Goal: Task Accomplishment & Management: Use online tool/utility

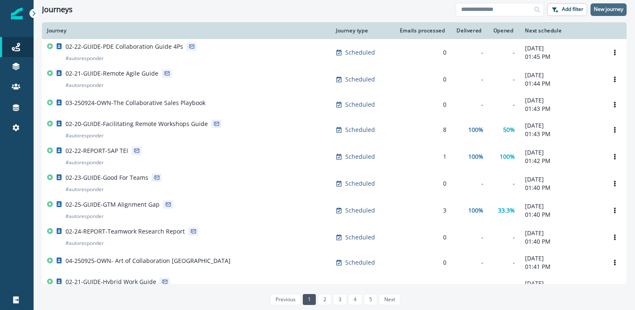
click at [614, 8] on p "New journey" at bounding box center [607, 9] width 29 height 6
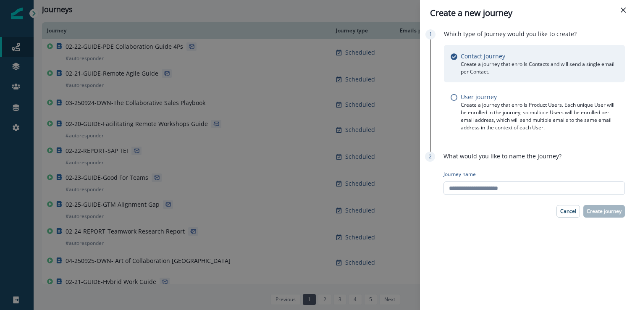
click at [517, 188] on input "Journey name" at bounding box center [533, 187] width 181 height 13
type input "**********"
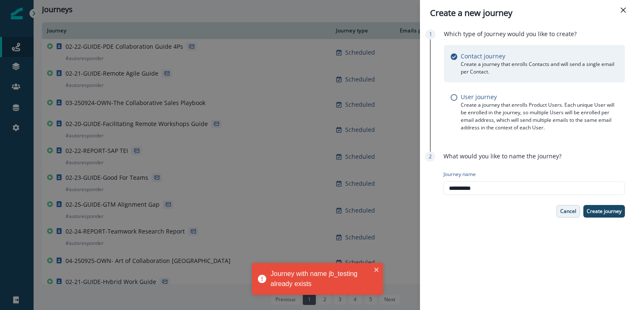
click at [565, 212] on p "Cancel" at bounding box center [568, 211] width 16 height 6
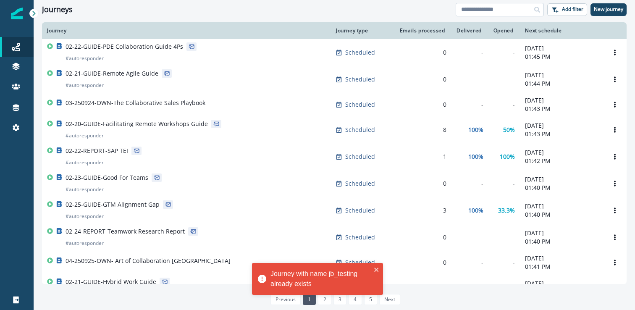
click at [492, 10] on input at bounding box center [499, 9] width 88 height 13
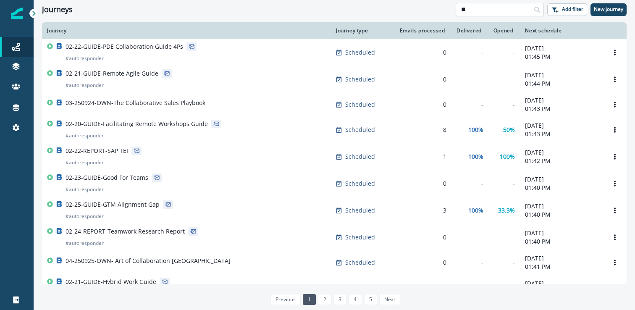
type input "**"
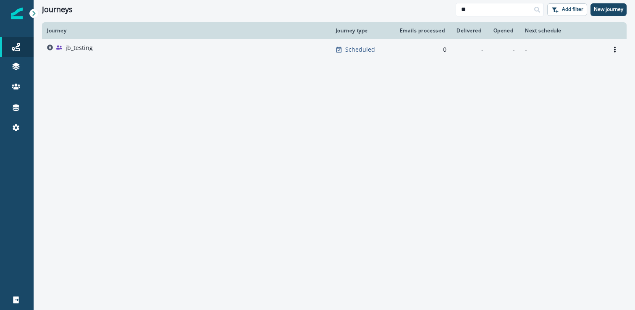
click at [80, 48] on p "jb_testing" at bounding box center [78, 48] width 27 height 8
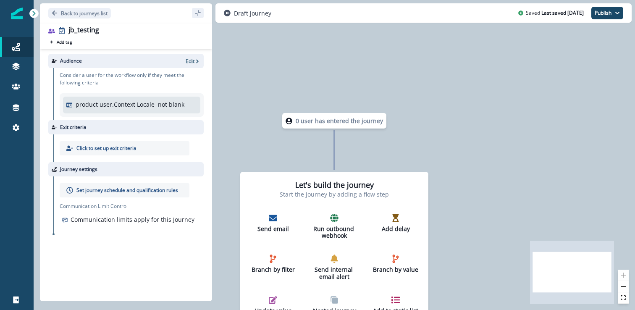
click at [184, 65] on div "Audience Edit" at bounding box center [125, 61] width 155 height 14
click at [193, 62] on p "Edit" at bounding box center [190, 61] width 9 height 7
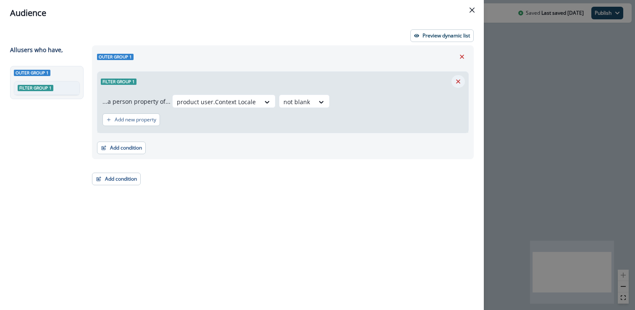
click at [458, 81] on icon "Remove" at bounding box center [458, 81] width 4 height 4
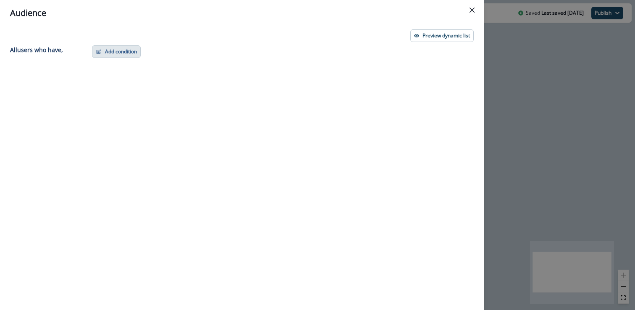
click at [129, 57] on button "Add condition" at bounding box center [116, 51] width 49 height 13
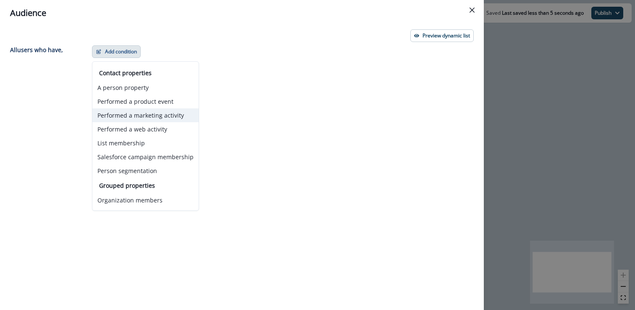
click at [159, 115] on button "Performed a marketing activity" at bounding box center [145, 115] width 106 height 14
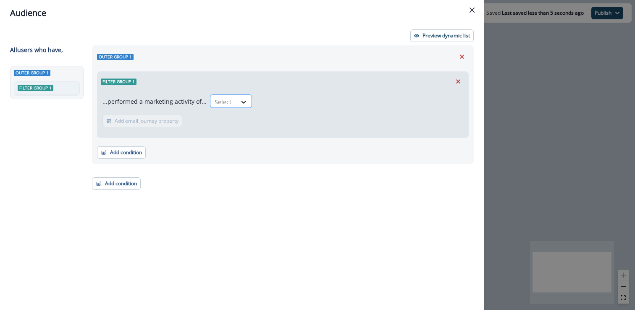
click at [219, 99] on div at bounding box center [223, 102] width 18 height 10
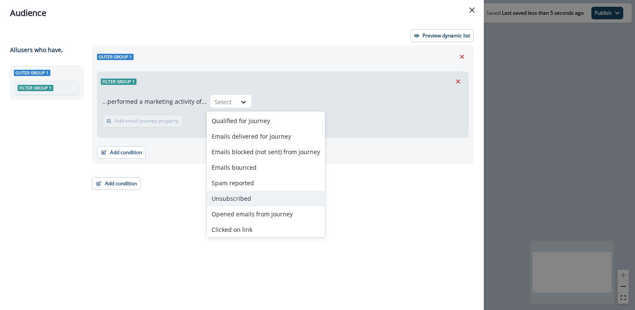
scroll to position [33, 0]
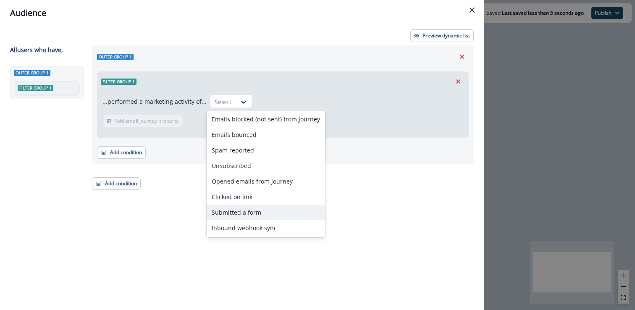
click at [249, 213] on div "Submitted a form" at bounding box center [265, 212] width 118 height 16
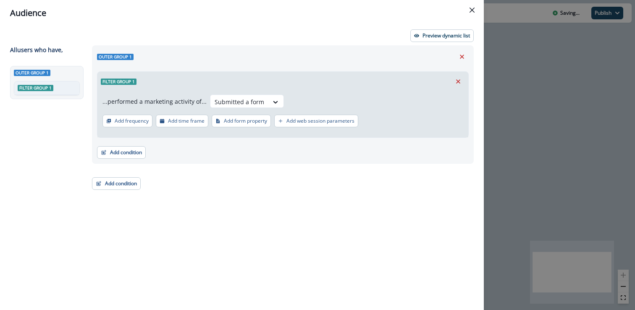
click at [217, 175] on div "Outer group 1 Filter group 1 ...performed a marketing activity of... Submitted …" at bounding box center [280, 162] width 387 height 234
click at [243, 120] on p "Add form property" at bounding box center [245, 121] width 43 height 6
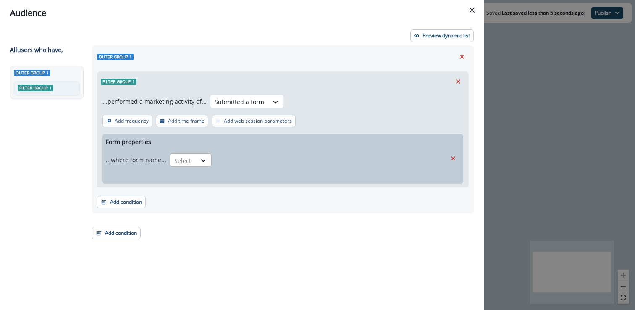
click at [193, 160] on div "Select" at bounding box center [183, 161] width 26 height 14
click at [228, 260] on div "Outer group 1 Filter group 1 ...performed a marketing activity of... Submitted …" at bounding box center [280, 162] width 387 height 234
click at [199, 163] on icon at bounding box center [203, 160] width 8 height 8
click at [194, 191] on div "is" at bounding box center [188, 195] width 42 height 16
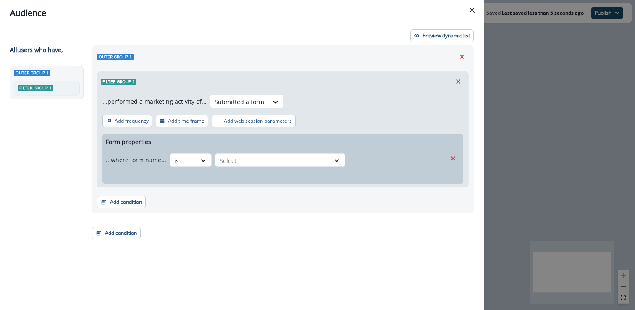
click at [249, 170] on div "Form properties ...where form name... is Select Add form property" at bounding box center [282, 159] width 361 height 50
click at [252, 162] on div at bounding box center [273, 160] width 106 height 10
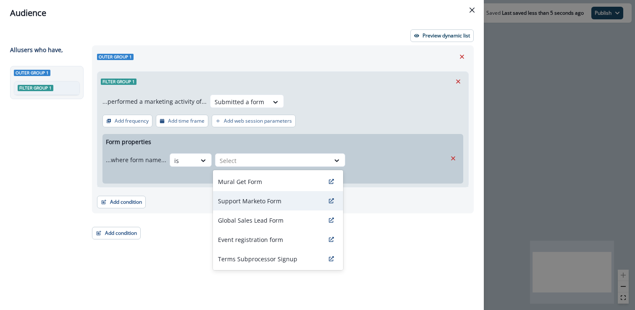
click at [251, 195] on div "Support Marketo Form" at bounding box center [278, 200] width 130 height 19
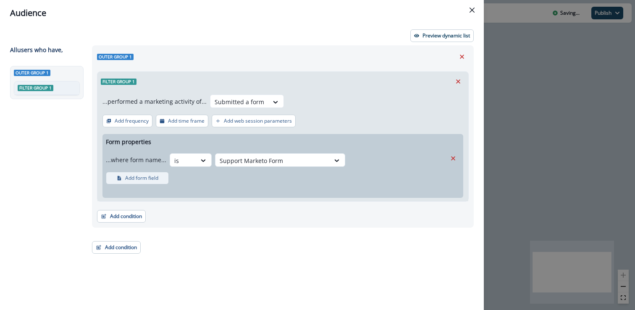
click at [140, 179] on p "Add form field" at bounding box center [141, 178] width 33 height 6
click at [212, 181] on icon at bounding box center [212, 179] width 8 height 8
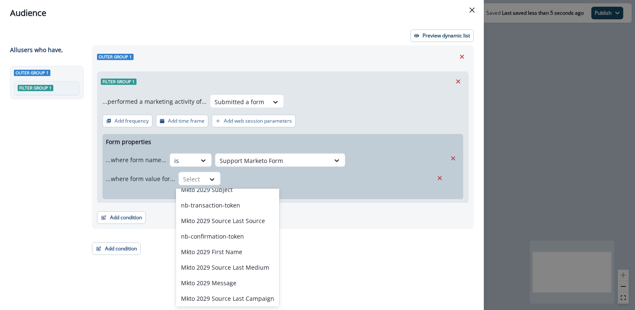
scroll to position [243, 0]
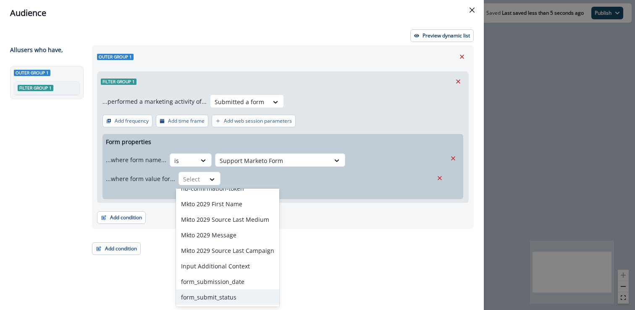
click at [127, 285] on div "Preview dynamic list All user s who have, Outer group 1 Filter group 1 Outer gr…" at bounding box center [242, 168] width 484 height 284
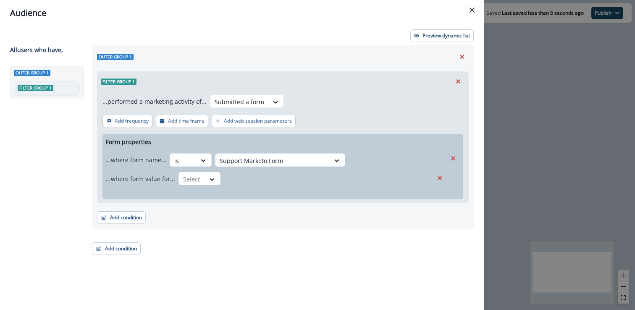
click at [460, 152] on div "...where form name... is Support Marketo Form ...where form value for... Select" at bounding box center [282, 167] width 361 height 36
click at [455, 157] on icon "Remove" at bounding box center [453, 158] width 8 height 8
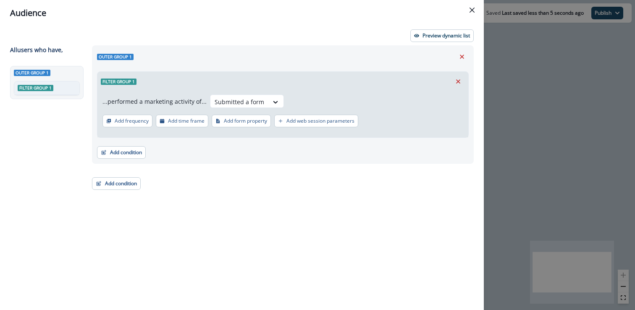
click at [525, 120] on div "Audience Preview dynamic list All user s who have, Outer group 1 Filter group 1…" at bounding box center [317, 155] width 635 height 310
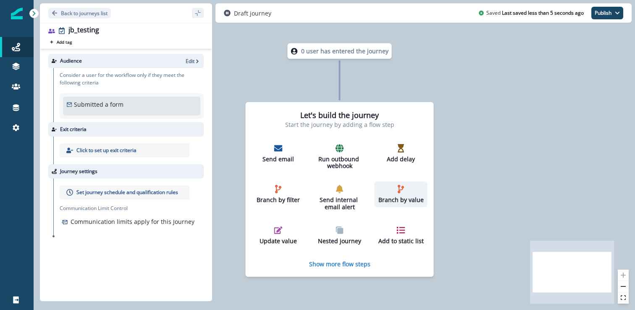
click at [399, 188] on icon "button" at bounding box center [400, 189] width 6 height 8
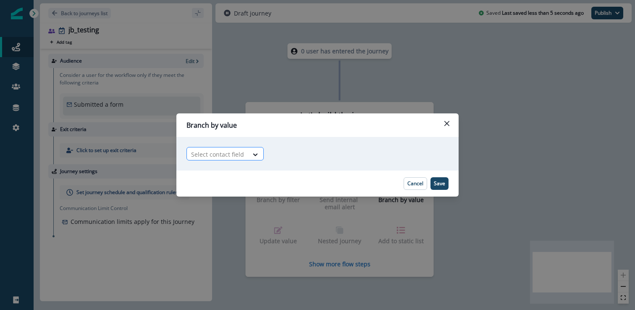
click at [239, 161] on div "Select contact field" at bounding box center [217, 154] width 61 height 14
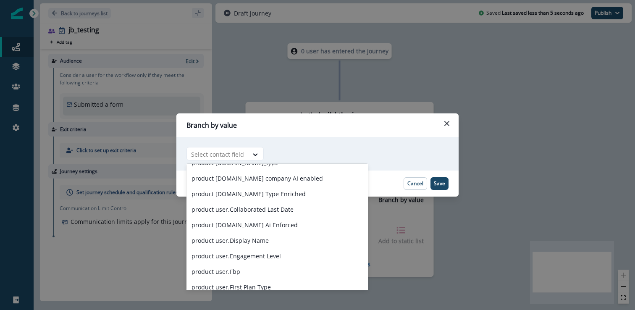
scroll to position [1660, 0]
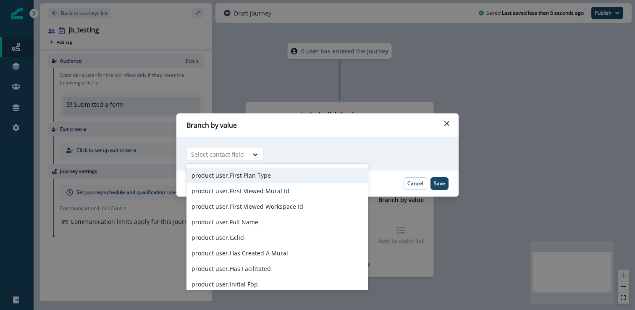
click at [421, 176] on footer "Cancel Save" at bounding box center [317, 183] width 282 height 26
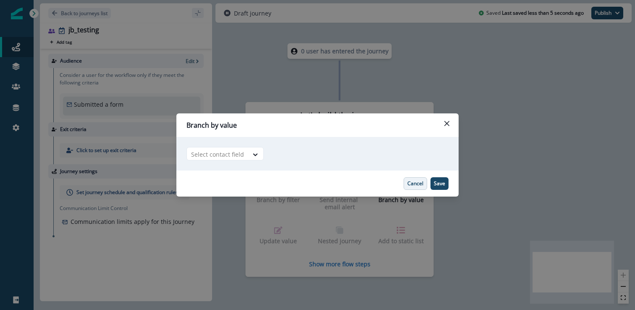
click at [418, 187] on button "Cancel" at bounding box center [415, 183] width 24 height 13
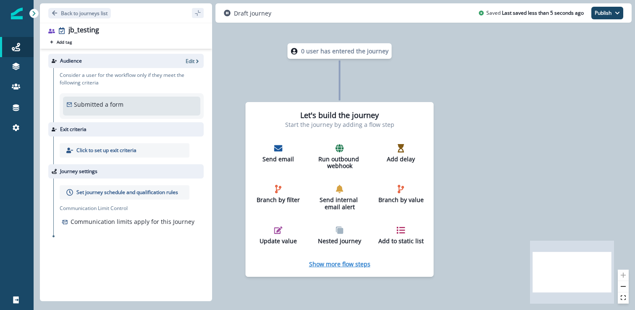
click at [348, 264] on p "Show more flow steps" at bounding box center [339, 264] width 61 height 8
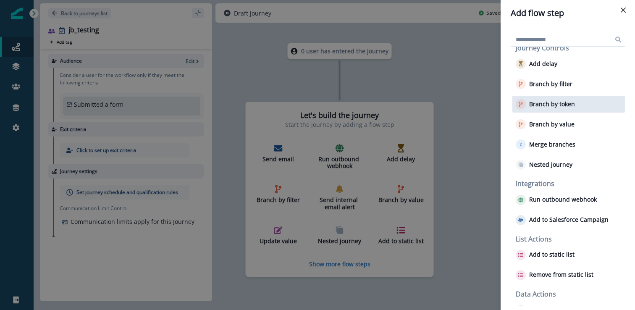
scroll to position [65, 0]
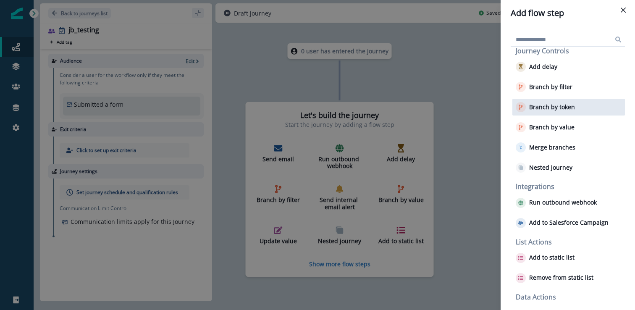
click at [572, 86] on div "Branch by filter" at bounding box center [568, 86] width 112 height 17
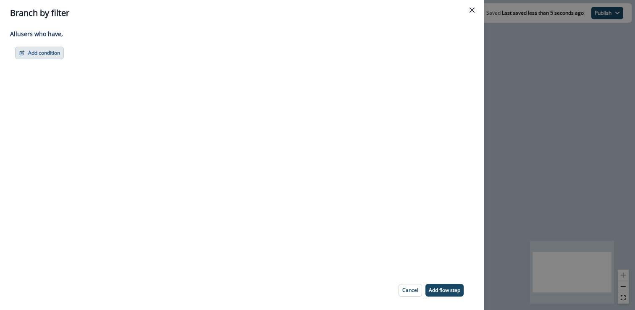
click at [40, 50] on button "Add condition" at bounding box center [39, 53] width 49 height 13
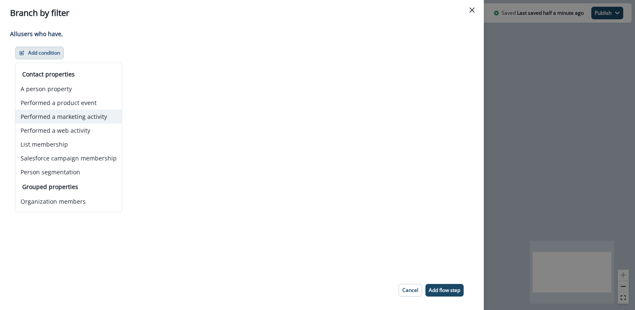
click at [83, 116] on button "Performed a marketing activity" at bounding box center [69, 117] width 106 height 14
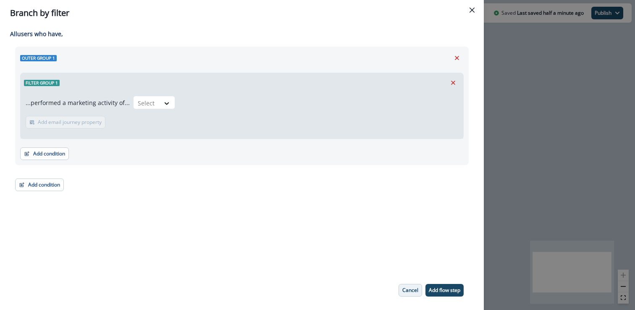
click at [411, 290] on p "Cancel" at bounding box center [410, 290] width 16 height 6
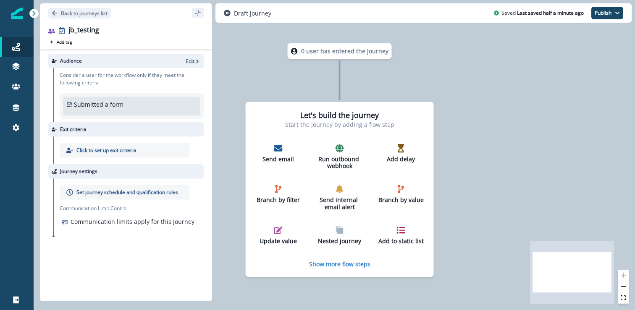
click at [345, 264] on p "Show more flow steps" at bounding box center [339, 264] width 61 height 8
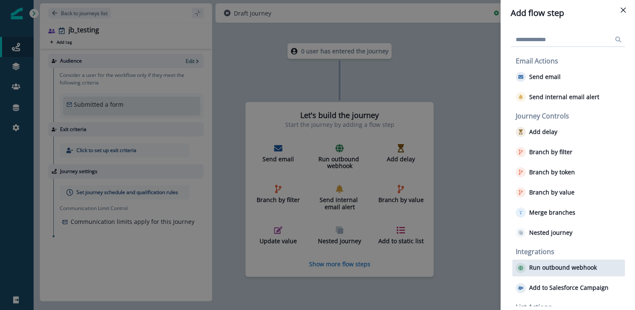
scroll to position [2, 0]
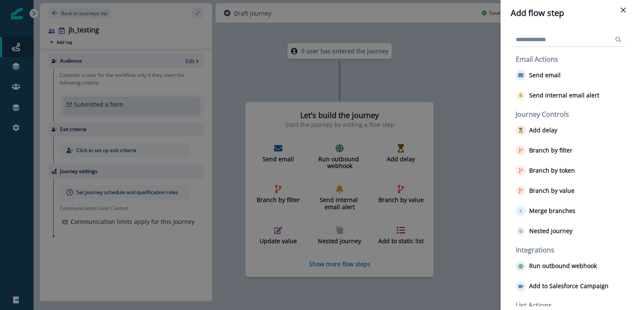
click at [447, 73] on div "Add flow step Email Actions Send email Send internal email alert Journey Contro…" at bounding box center [317, 155] width 635 height 310
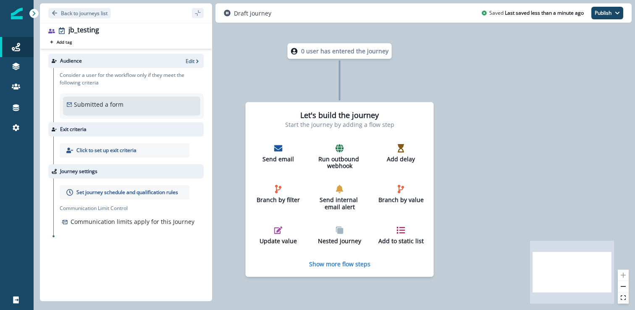
click at [330, 249] on div "Let's build the journey Start the journey by adding a flow step Send email Run …" at bounding box center [340, 189] width 188 height 175
click at [338, 240] on p "Nested journey" at bounding box center [339, 241] width 46 height 7
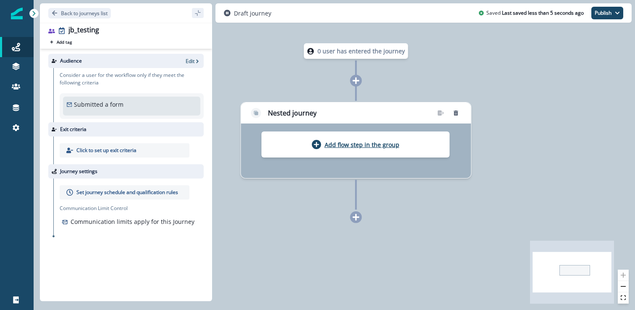
click at [329, 144] on p "Add flow step in the group" at bounding box center [361, 145] width 75 height 8
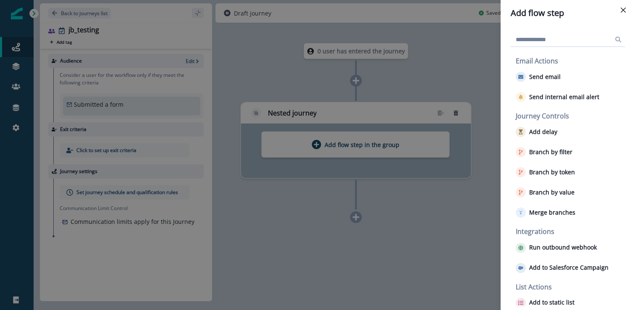
click at [313, 220] on div "Add flow step Email Actions Send email Send internal email alert Journey Contro…" at bounding box center [317, 155] width 635 height 310
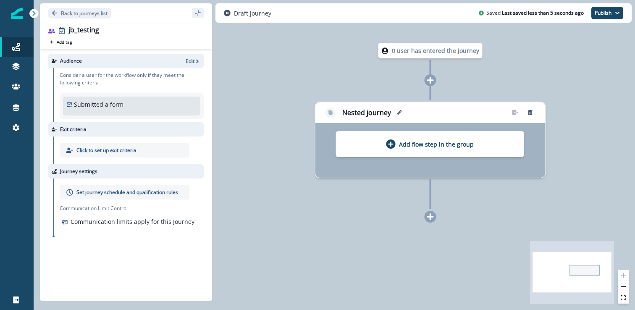
drag, startPoint x: 395, startPoint y: 113, endPoint x: 469, endPoint y: 112, distance: 73.9
click at [469, 112] on div "Nested journey" at bounding box center [409, 112] width 170 height 13
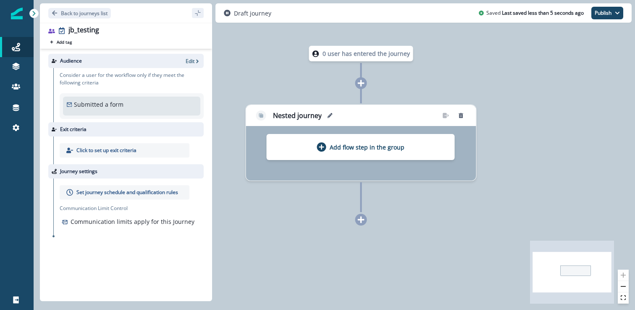
drag, startPoint x: 465, startPoint y: 112, endPoint x: 406, endPoint y: 112, distance: 59.2
click at [406, 112] on div "Nested journey" at bounding box center [339, 115] width 170 height 13
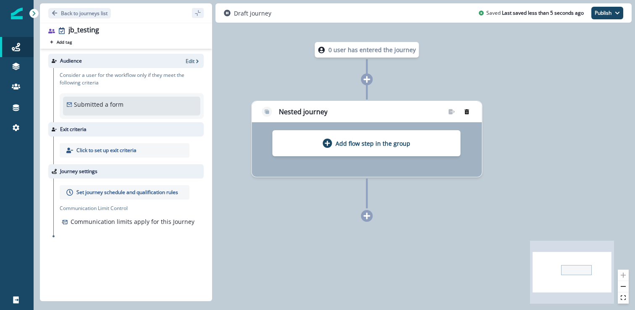
click at [468, 115] on button "remove-group" at bounding box center [466, 111] width 13 height 13
click at [467, 109] on icon "remove-group" at bounding box center [466, 111] width 5 height 5
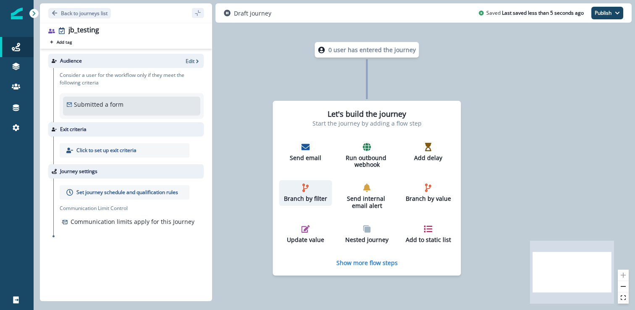
click at [300, 195] on p "Branch by filter" at bounding box center [305, 198] width 46 height 7
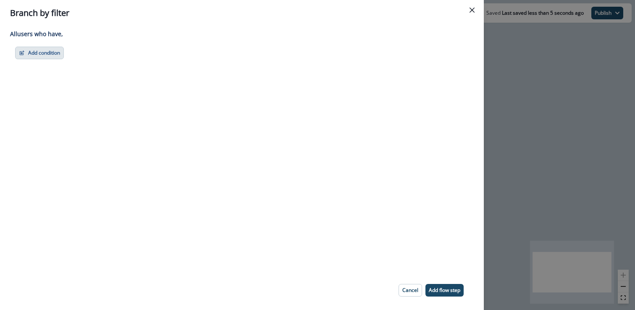
click at [46, 52] on button "Add condition" at bounding box center [39, 53] width 49 height 13
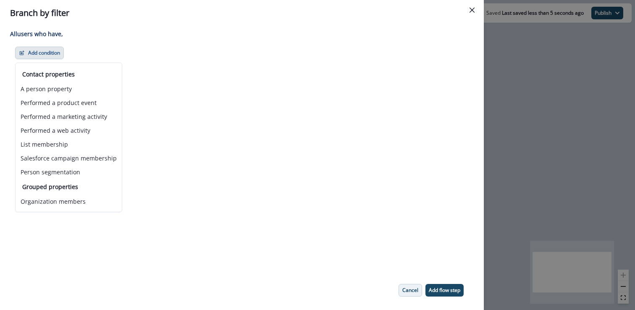
click at [411, 289] on p "Cancel" at bounding box center [410, 290] width 16 height 6
